Goal: Task Accomplishment & Management: Complete application form

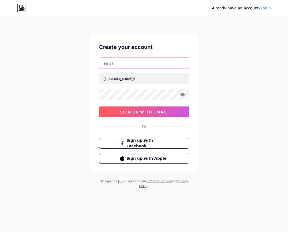
click at [144, 59] on input "text" at bounding box center [144, 63] width 90 height 11
type input "[EMAIL_ADDRESS][DOMAIN_NAME]"
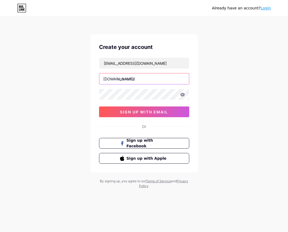
click at [140, 78] on input "text" at bounding box center [144, 78] width 90 height 11
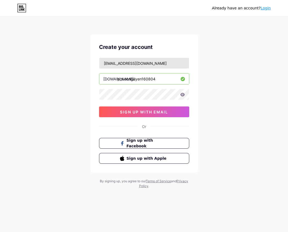
type input "phuocnguyen160804"
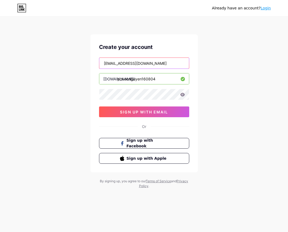
click at [163, 59] on input "[EMAIL_ADDRESS][DOMAIN_NAME]" at bounding box center [144, 63] width 90 height 11
type input "s"
type input "[EMAIL_ADDRESS][DOMAIN_NAME]"
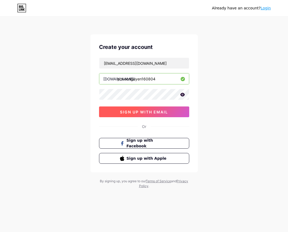
click at [139, 113] on span "sign up with email" at bounding box center [144, 112] width 48 height 5
click at [151, 107] on button "sign up with email" at bounding box center [144, 111] width 90 height 11
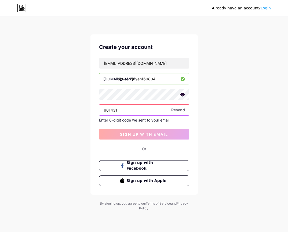
click at [136, 110] on input "901431" at bounding box center [144, 109] width 90 height 11
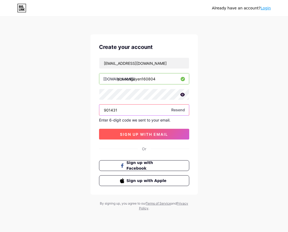
type input "901431"
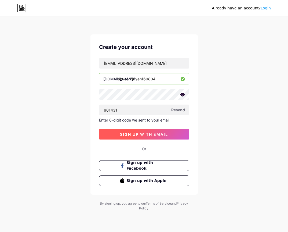
click at [152, 129] on button "sign up with email" at bounding box center [144, 134] width 90 height 11
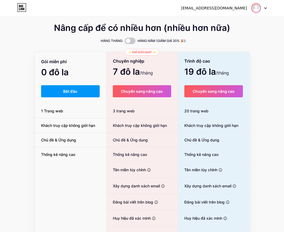
click at [253, 6] on img at bounding box center [256, 8] width 9 height 9
click at [226, 21] on font "Bảng điều khiển" at bounding box center [219, 22] width 29 height 5
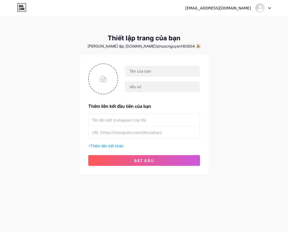
click at [271, 8] on div "[EMAIL_ADDRESS][DOMAIN_NAME] Bảng điều [PERSON_NAME] xuất" at bounding box center [144, 8] width 288 height 10
click at [270, 8] on icon at bounding box center [269, 8] width 3 height 2
click at [234, 34] on li "Đăng xuất" at bounding box center [237, 36] width 67 height 15
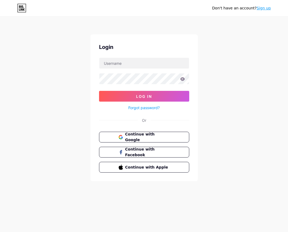
click at [227, 37] on div "Don't have an account? Sign up Login Log In Forgot password? Or Continue with G…" at bounding box center [144, 99] width 288 height 198
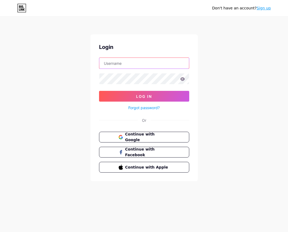
click at [129, 66] on input "text" at bounding box center [144, 63] width 90 height 11
type input "[EMAIL_ADDRESS][DOMAIN_NAME]"
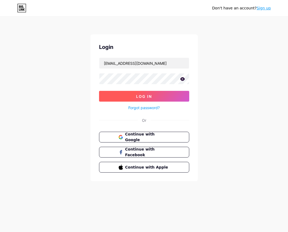
click at [136, 96] on span "Log In" at bounding box center [144, 96] width 16 height 5
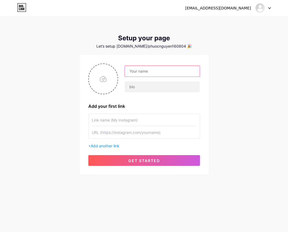
click at [157, 69] on input "text" at bounding box center [162, 71] width 75 height 11
type input "phuocnguyen160804"
click at [219, 75] on div "huuphuoc8a6@gmail.com Dashboard Logout Setup your page Let’s setup bio.link/phu…" at bounding box center [144, 96] width 288 height 192
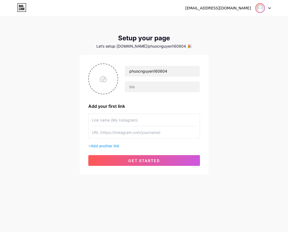
click at [261, 5] on img at bounding box center [260, 8] width 9 height 9
click at [215, 19] on link "Dashboard" at bounding box center [237, 22] width 67 height 15
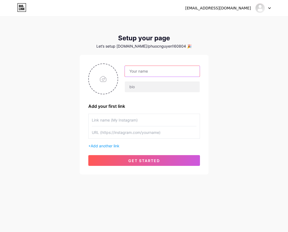
click at [156, 69] on input "text" at bounding box center [162, 71] width 75 height 11
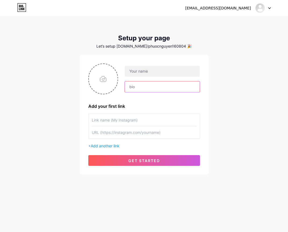
click at [140, 86] on input "text" at bounding box center [162, 86] width 75 height 11
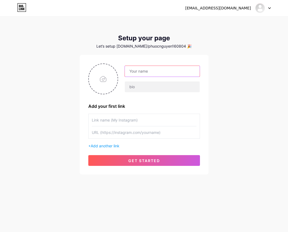
click at [150, 73] on input "text" at bounding box center [162, 71] width 75 height 11
click at [113, 121] on input "text" at bounding box center [144, 120] width 105 height 12
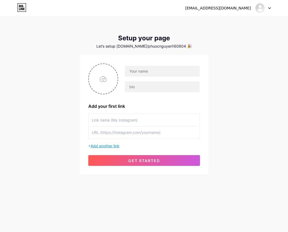
click at [112, 146] on span "Add another link" at bounding box center [105, 145] width 29 height 5
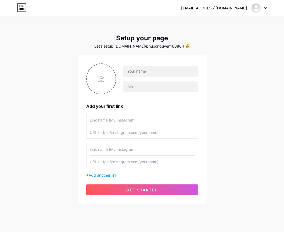
click at [111, 176] on span "Add another link" at bounding box center [103, 175] width 29 height 5
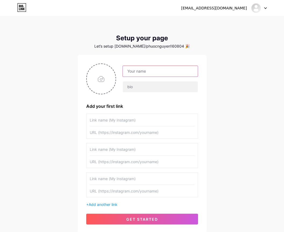
click at [149, 70] on input "text" at bounding box center [160, 71] width 75 height 11
type input "phuo"
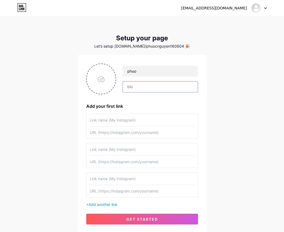
click at [154, 86] on input "text" at bounding box center [160, 86] width 75 height 11
type input "n"
type input "bio"
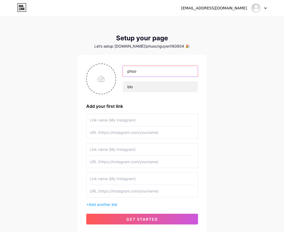
click at [158, 75] on input "phuo" at bounding box center [160, 71] width 75 height 11
click at [115, 121] on input "text" at bounding box center [142, 120] width 105 height 12
type input "phuocnguyen160804"
click at [124, 116] on input "text" at bounding box center [142, 120] width 105 height 12
click at [147, 3] on div "huuphuoc8a6@gmail.com Dashboard Logout" at bounding box center [142, 8] width 284 height 10
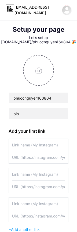
click at [36, 140] on input "text" at bounding box center [38, 145] width 53 height 12
click at [33, 143] on input "text" at bounding box center [38, 145] width 53 height 12
click at [38, 143] on input "text" at bounding box center [38, 145] width 53 height 12
click at [28, 146] on input "The4M app" at bounding box center [38, 145] width 53 height 12
type input "The4M pp"
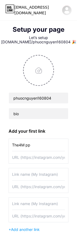
click at [28, 157] on input "text" at bounding box center [38, 157] width 53 height 12
paste input "https://www.figma.com/design/4441sd6ywxyBOoaT4rkQvM/App-b%C3%A1n-qu%E1%BA%A7n-%…"
type input "https://www.figma.com/design/4441sd6ywxyBOoaT4rkQvM/App-b%C3%A1n-qu%E1%BA%A7n-%…"
click at [49, 145] on input "The4M pp" at bounding box center [38, 145] width 53 height 12
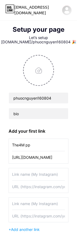
scroll to position [0, 0]
type input "The4M pp - Figma"
click at [36, 172] on input "text" at bounding box center [38, 174] width 53 height 12
click at [50, 144] on input "The4M pp - Figma" at bounding box center [38, 145] width 53 height 12
click at [32, 173] on input "text" at bounding box center [38, 174] width 53 height 12
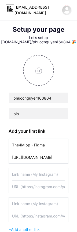
paste input "The4M pp - Figma"
type input "The4M pp - Github"
click at [41, 187] on input "text" at bounding box center [38, 186] width 53 height 12
click at [21, 188] on input "text" at bounding box center [38, 186] width 53 height 12
paste input "https://github.com/nguyenduythang139/the4m_app"
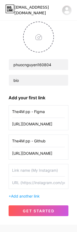
scroll to position [39, 0]
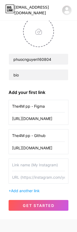
type input "https://github.com/nguyenduythang139/the4m_app"
click at [32, 163] on input "text" at bounding box center [38, 164] width 53 height 12
type input "Quản lý thư viện -"
click at [26, 174] on input "text" at bounding box center [38, 177] width 53 height 12
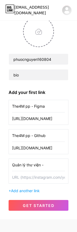
paste input "https://github.com/nguyenduythang139/HeThongQuanLyThuVien"
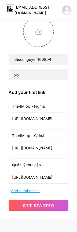
type input "https://github.com/nguyenduythang139/HeThongQuanLyThuVien"
click at [21, 191] on span "Add another link" at bounding box center [25, 190] width 29 height 5
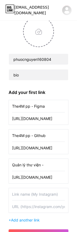
click at [28, 193] on input "text" at bounding box center [38, 194] width 53 height 12
type input "Instargram App - Figma"
click at [54, 169] on input "Quản lý thư viện -" at bounding box center [38, 164] width 53 height 12
type input "Quản lý thư viện -"
click at [27, 203] on input "text" at bounding box center [38, 206] width 53 height 12
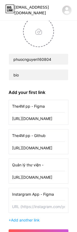
paste input "https://www.figma.com/design/Qm0u7c6ctp75JjU88kaxSo/Instagram-App?node-id=0-1&p…"
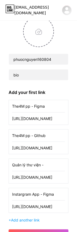
scroll to position [55, 0]
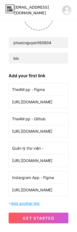
type input "https://www.figma.com/design/Qm0u7c6ctp75JjU88kaxSo/Instagram-App?node-id=0-1&p…"
click at [32, 203] on span "Add another link" at bounding box center [25, 203] width 29 height 5
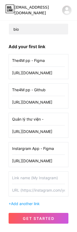
scroll to position [85, 0]
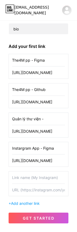
click at [35, 181] on input "text" at bounding box center [38, 177] width 53 height 12
type input "My Zalo"
click at [31, 185] on input "text" at bounding box center [38, 189] width 53 height 12
click at [40, 191] on input "text" at bounding box center [38, 189] width 53 height 12
paste input "http://zaloapp.com/qr/p/zrlr9zpvtnl1"
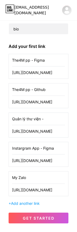
scroll to position [0, 11]
type input "http://zaloapp.com/qr/p/zrlr9zpvtnl1"
click at [32, 204] on span "Add another link" at bounding box center [25, 203] width 29 height 5
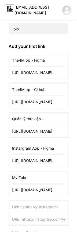
click at [32, 204] on input "text" at bounding box center [38, 206] width 53 height 12
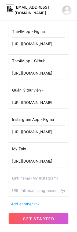
scroll to position [114, 0]
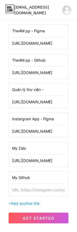
type input "My Github"
click at [30, 191] on input "text" at bounding box center [38, 189] width 53 height 12
click at [29, 186] on input "text" at bounding box center [38, 189] width 53 height 12
paste input "https://github.com/Pn-phuocnguyen"
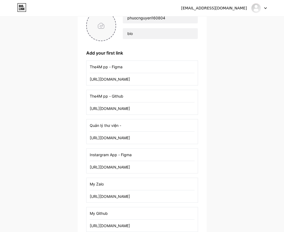
scroll to position [0, 0]
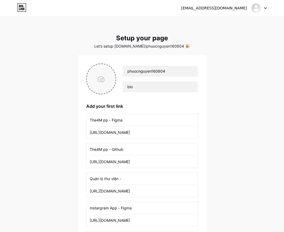
type input "https://github.com/Pn-phuocnguyen"
click at [104, 75] on input "file" at bounding box center [101, 79] width 29 height 30
type input "C:\fakepath\tải xuống.jpg"
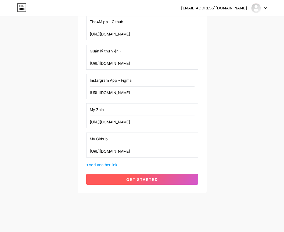
click at [148, 176] on button "get started" at bounding box center [142, 179] width 112 height 11
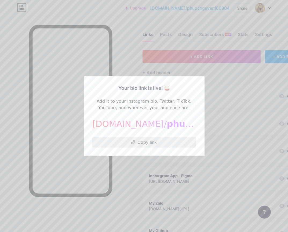
click at [162, 140] on button "Copy link" at bounding box center [144, 142] width 104 height 11
click at [134, 171] on div at bounding box center [144, 116] width 288 height 232
